Goal: Find specific page/section: Find specific page/section

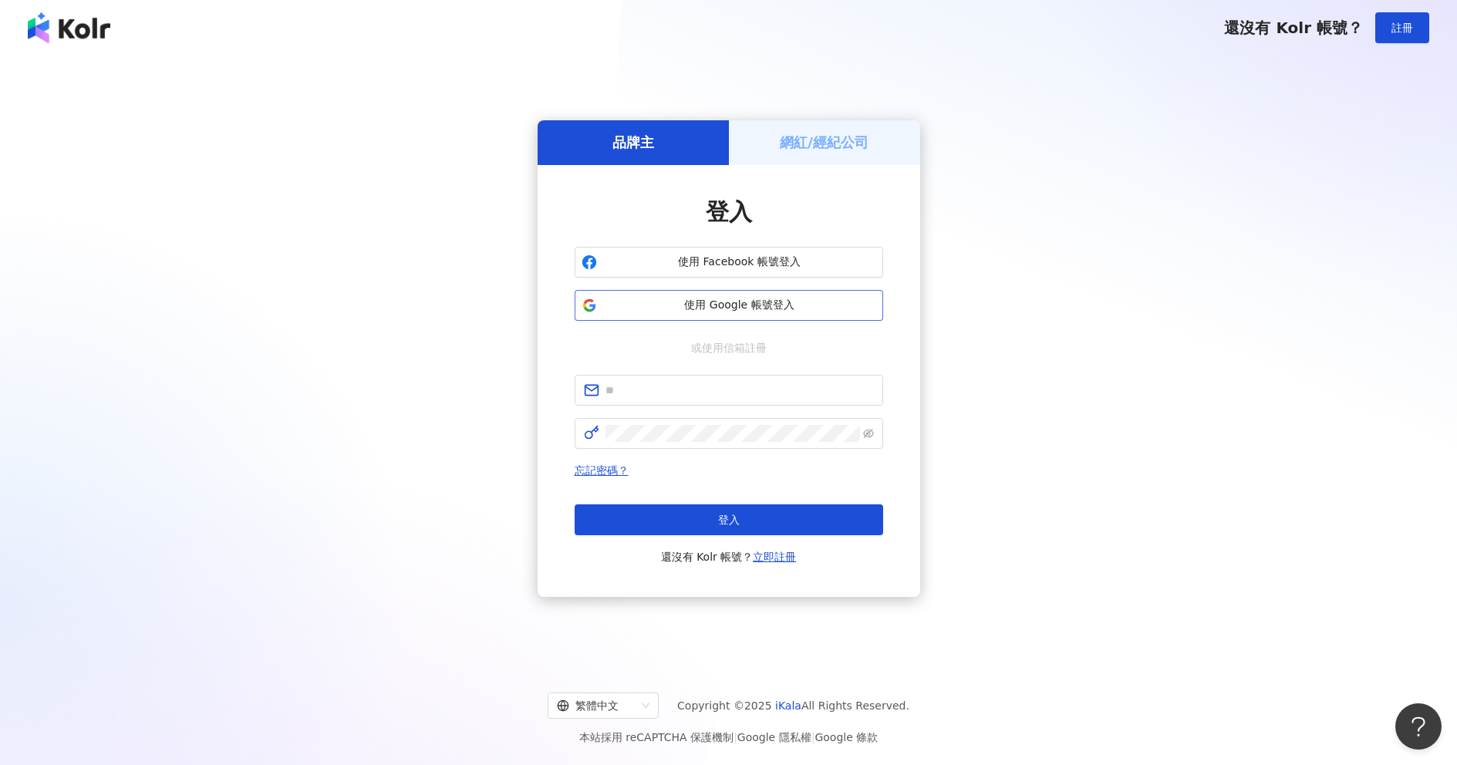
click at [738, 307] on span "使用 Google 帳號登入" at bounding box center [739, 305] width 273 height 15
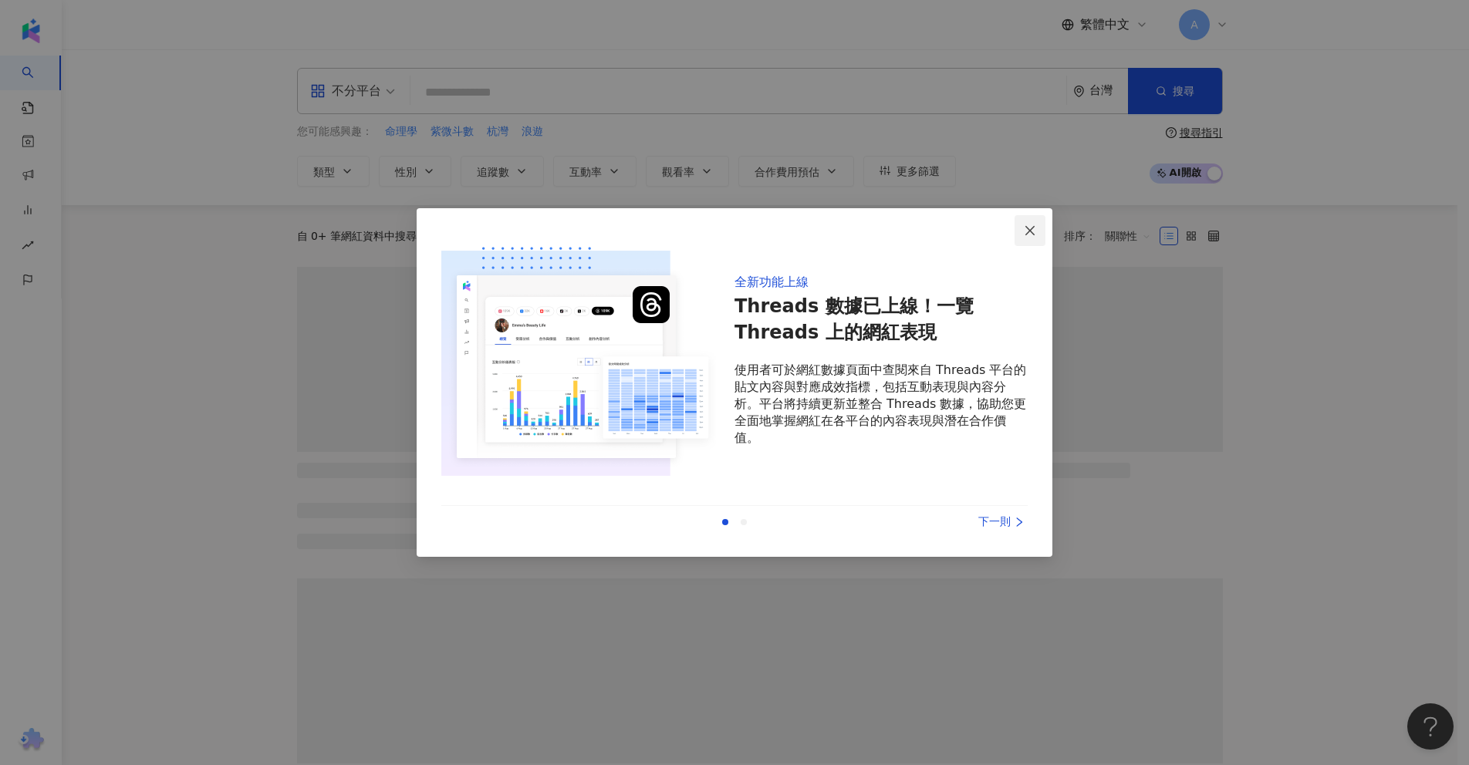
drag, startPoint x: 1038, startPoint y: 228, endPoint x: 1031, endPoint y: 232, distance: 7.9
click at [1037, 228] on span "Close" at bounding box center [1029, 230] width 31 height 12
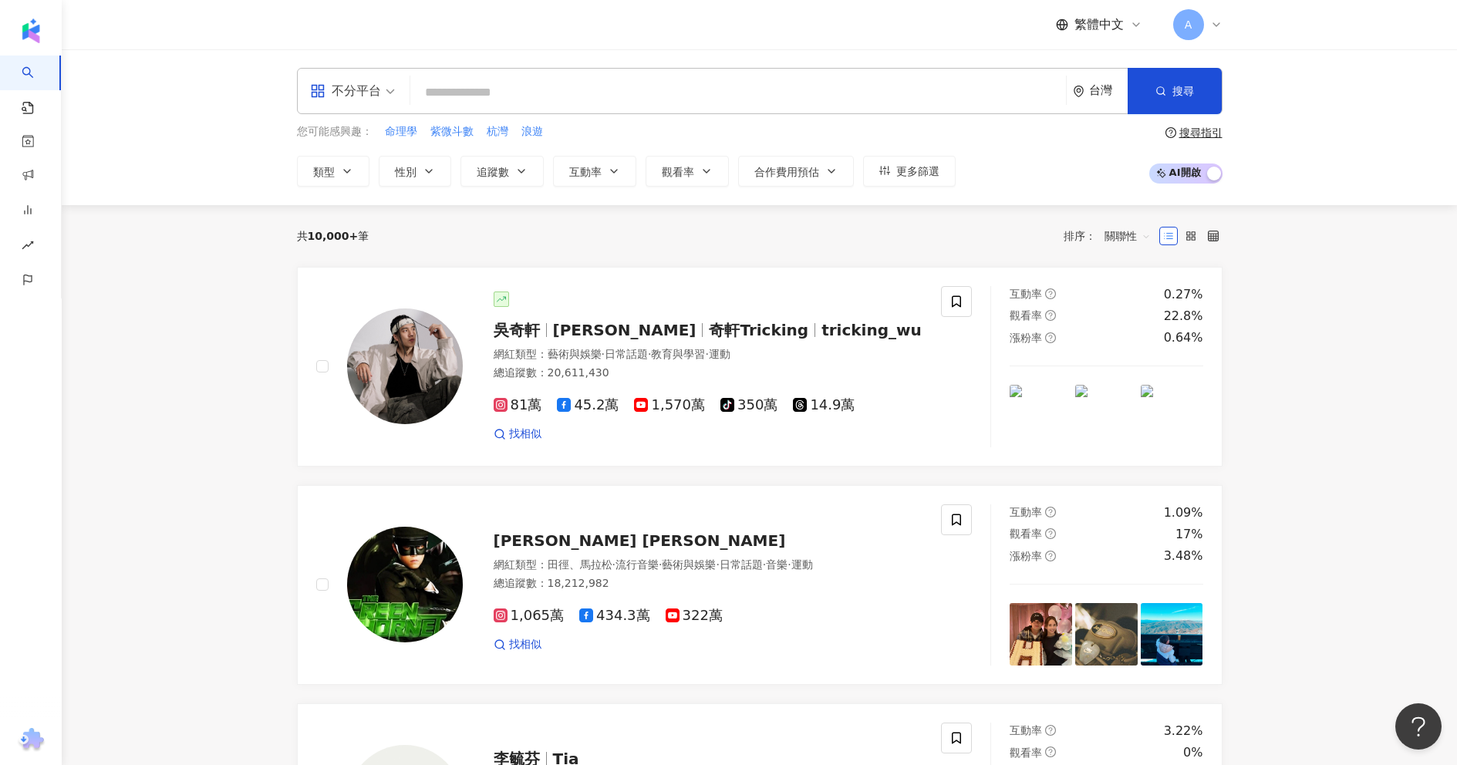
click at [1018, 226] on div "共 10,000+ 筆 排序： 關聯性" at bounding box center [760, 236] width 926 height 25
